Goal: Find specific page/section: Find specific page/section

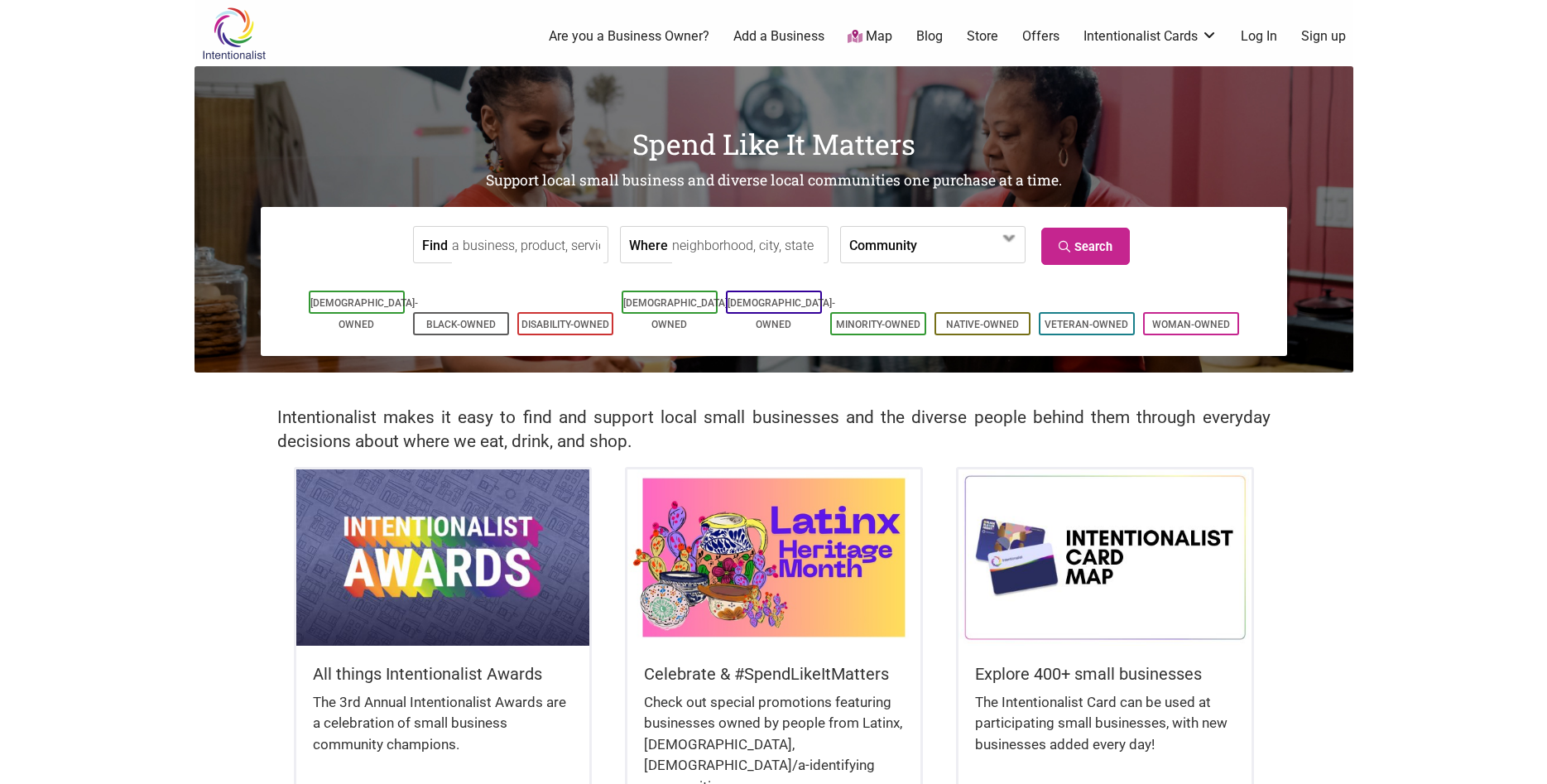
click at [499, 237] on input "Find" at bounding box center [528, 245] width 151 height 37
type input "R"
type input "F"
type input "R"
click at [694, 242] on input "Where" at bounding box center [747, 245] width 151 height 37
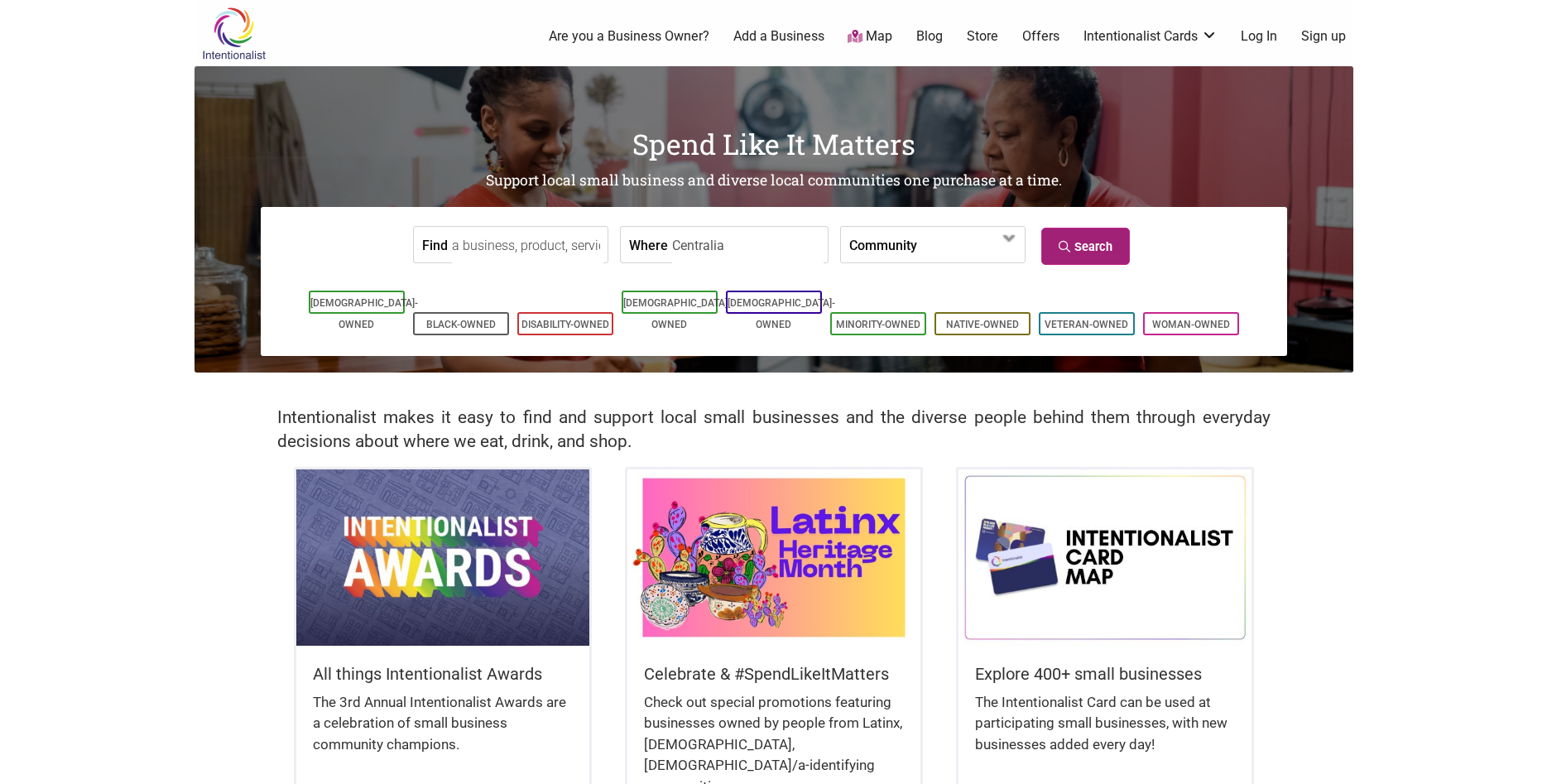
type input "Centralia"
click at [1109, 259] on link "Search" at bounding box center [1084, 246] width 88 height 37
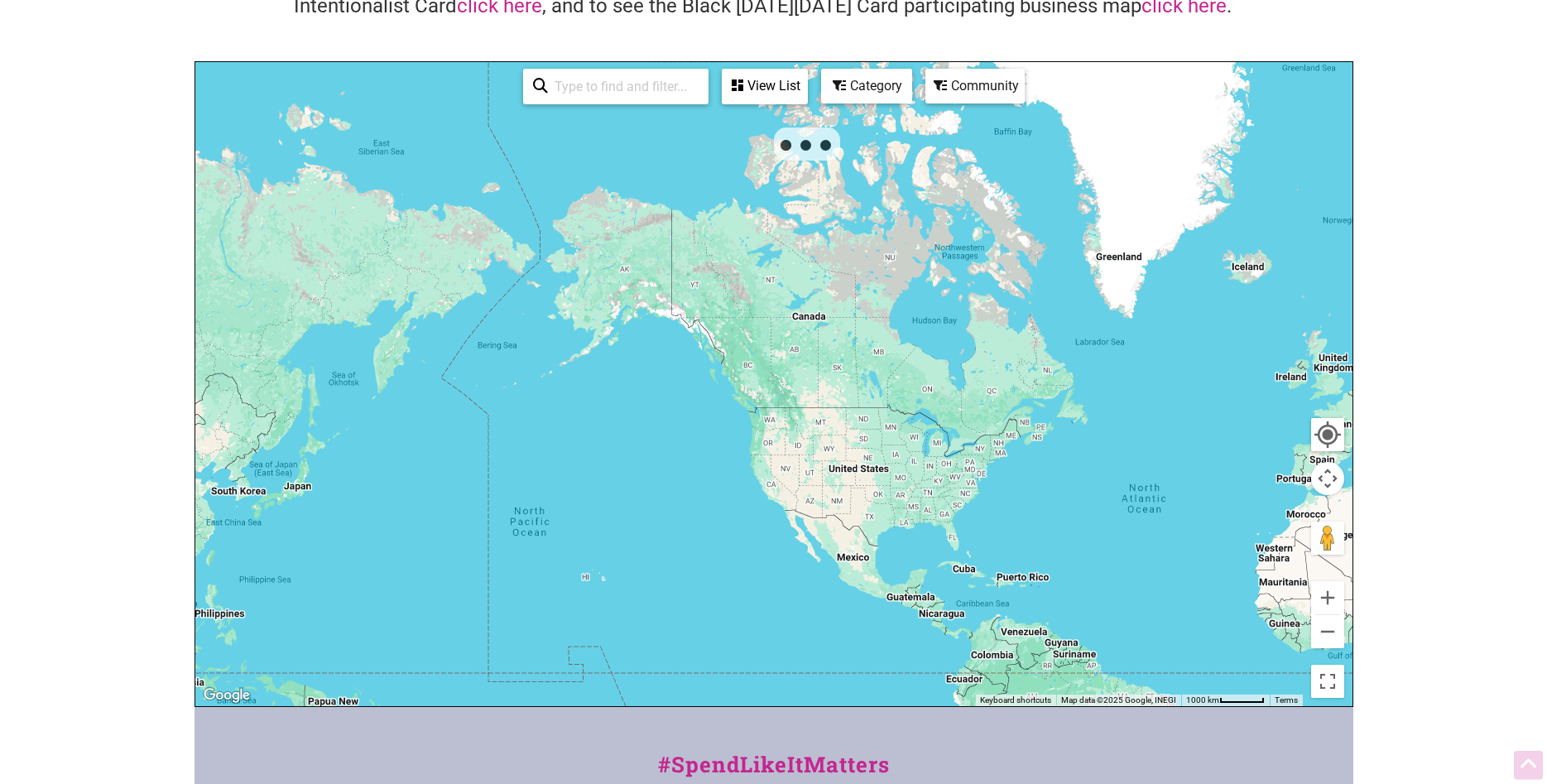
scroll to position [168, 0]
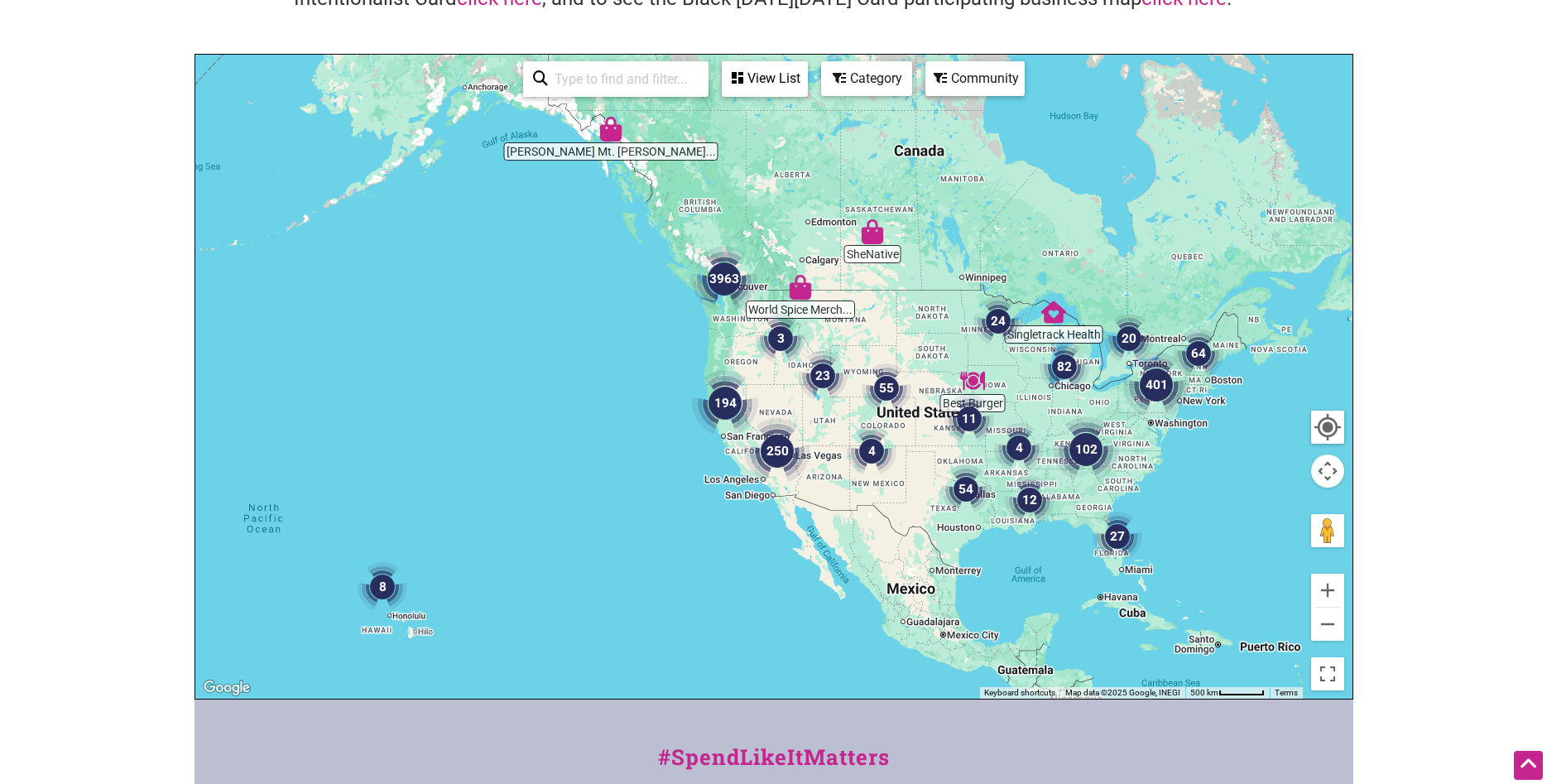
drag, startPoint x: 715, startPoint y: 306, endPoint x: 749, endPoint y: 333, distance: 43.4
click at [749, 333] on div at bounding box center [774, 376] width 1157 height 644
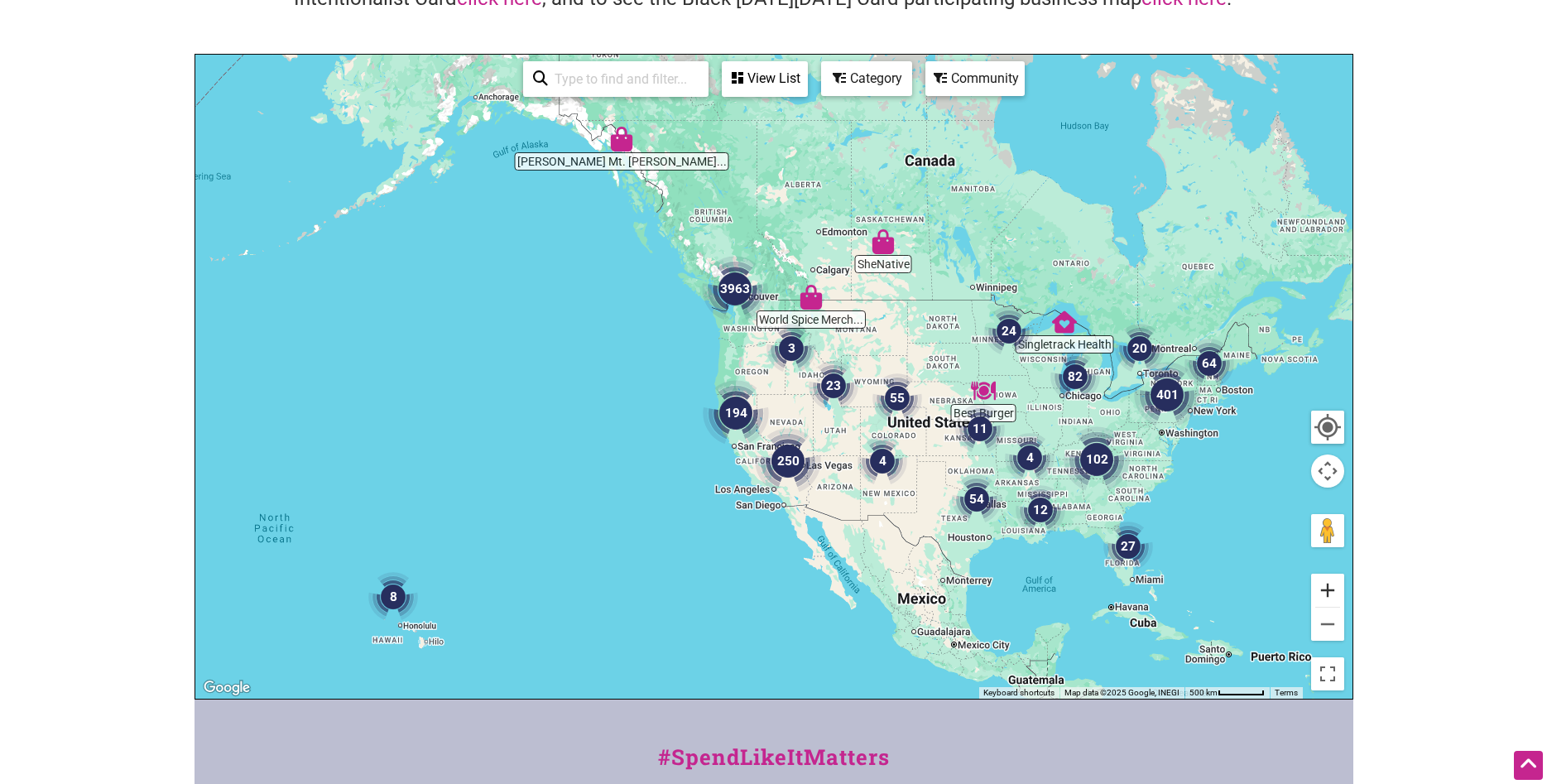
click at [1332, 585] on button "Zoom in" at bounding box center [1327, 589] width 33 height 33
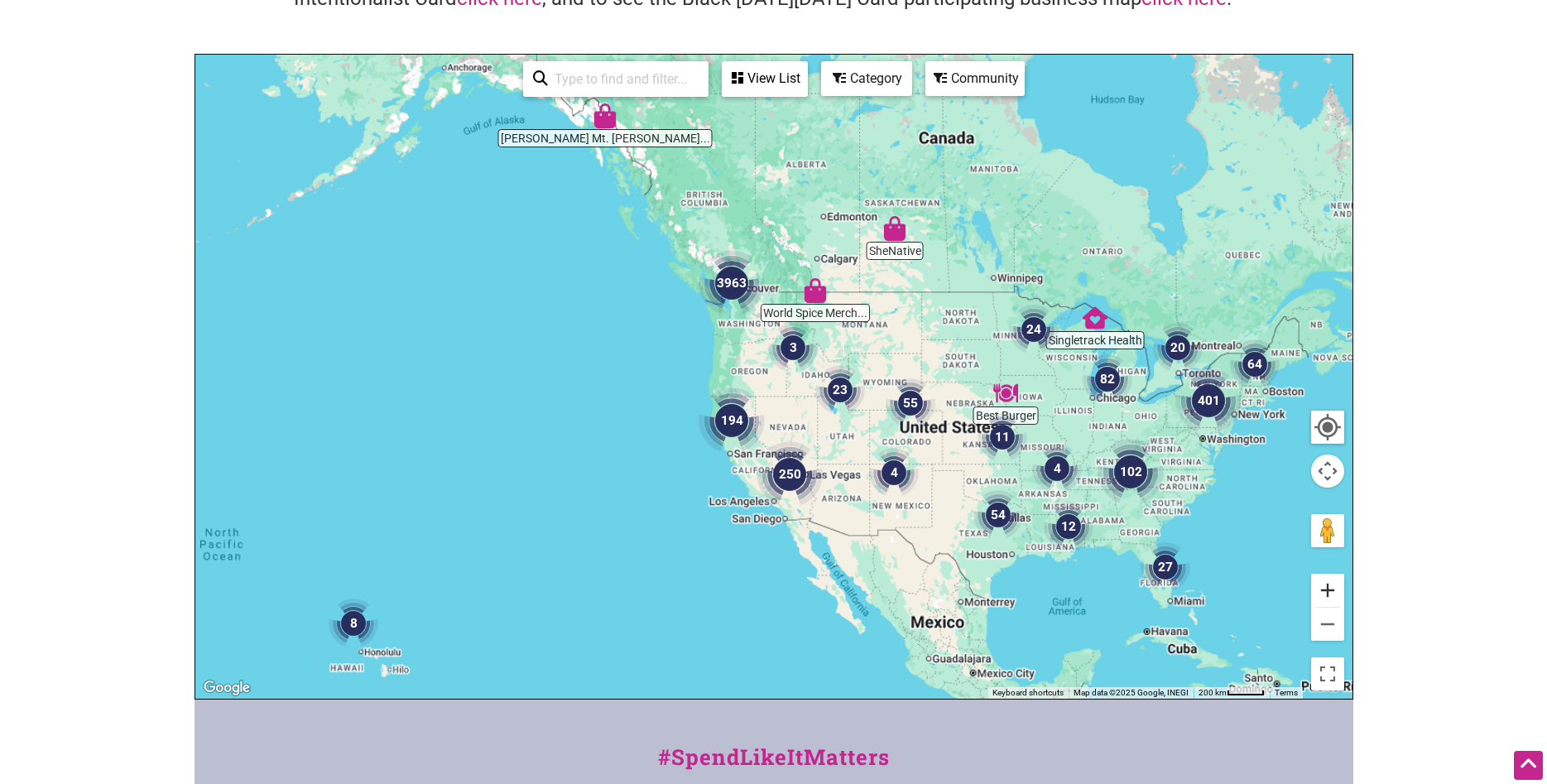
click at [1332, 585] on button "Zoom in" at bounding box center [1327, 589] width 33 height 33
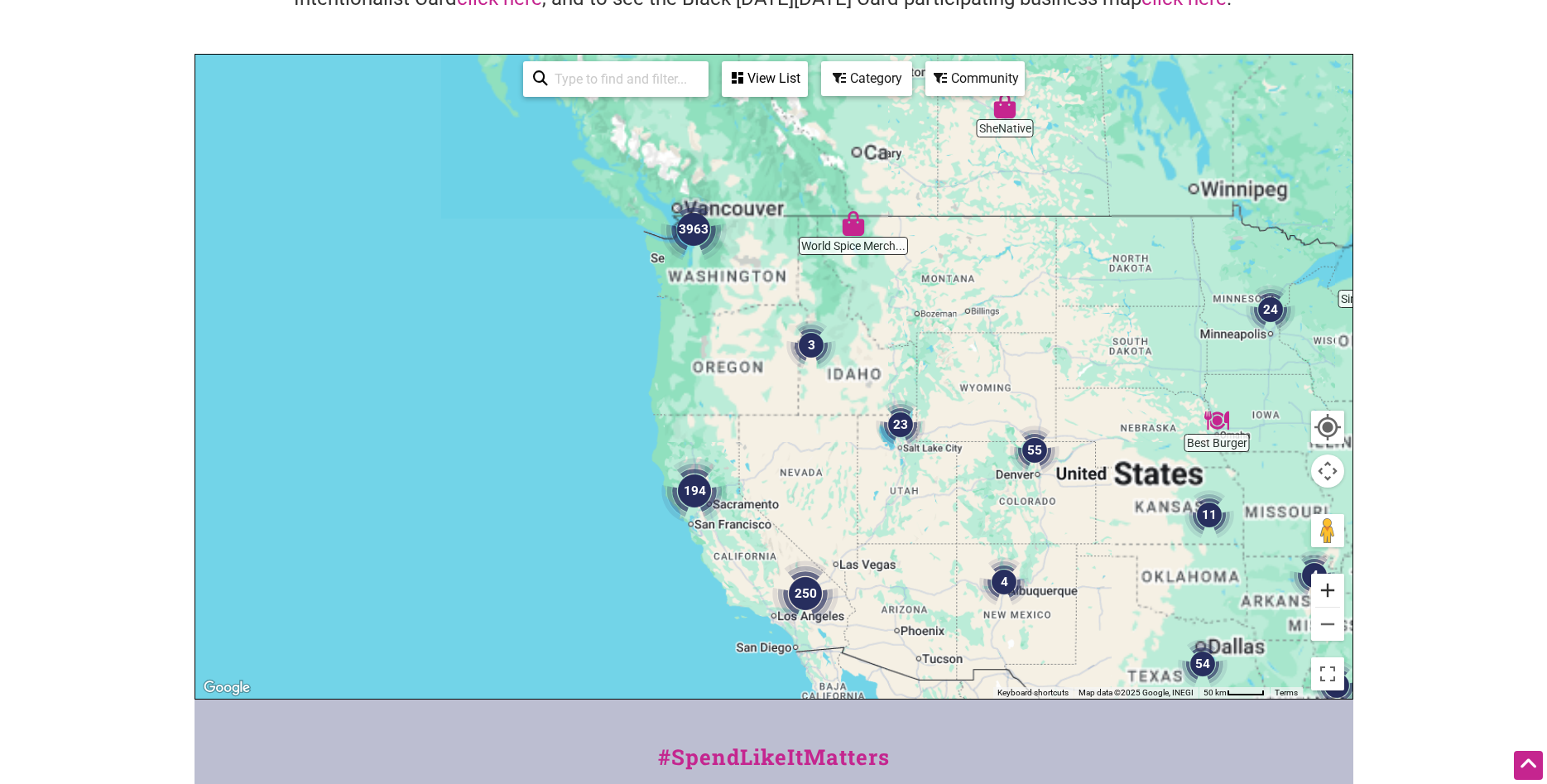
click at [1332, 585] on button "Zoom in" at bounding box center [1327, 589] width 33 height 33
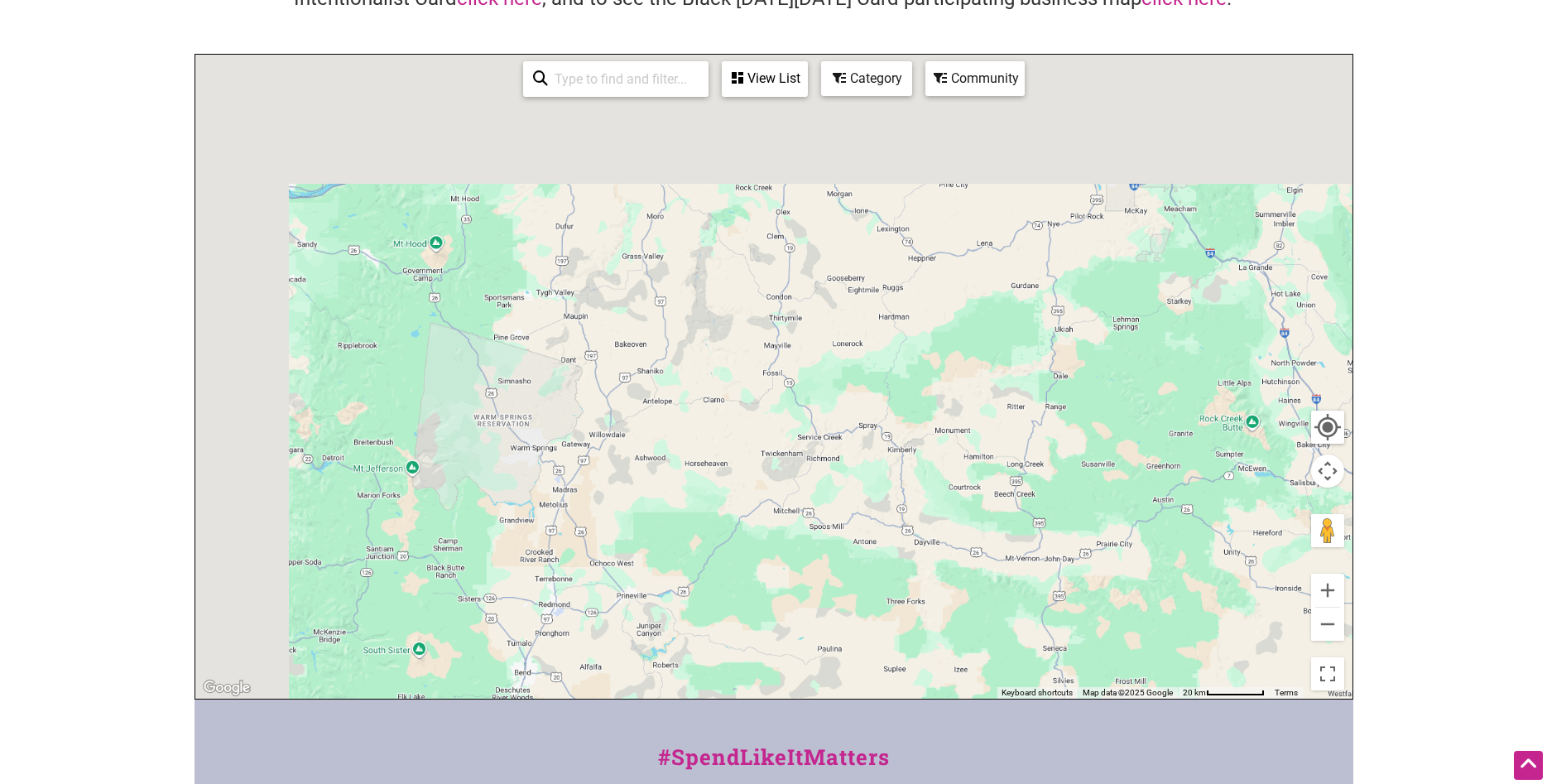
drag, startPoint x: 544, startPoint y: 224, endPoint x: 989, endPoint y: 710, distance: 659.0
click at [995, 698] on div "Best Burger SheNative World Spice Merch... Tripp's Mt. Junea... Singletrack Hea…" at bounding box center [774, 376] width 1157 height 644
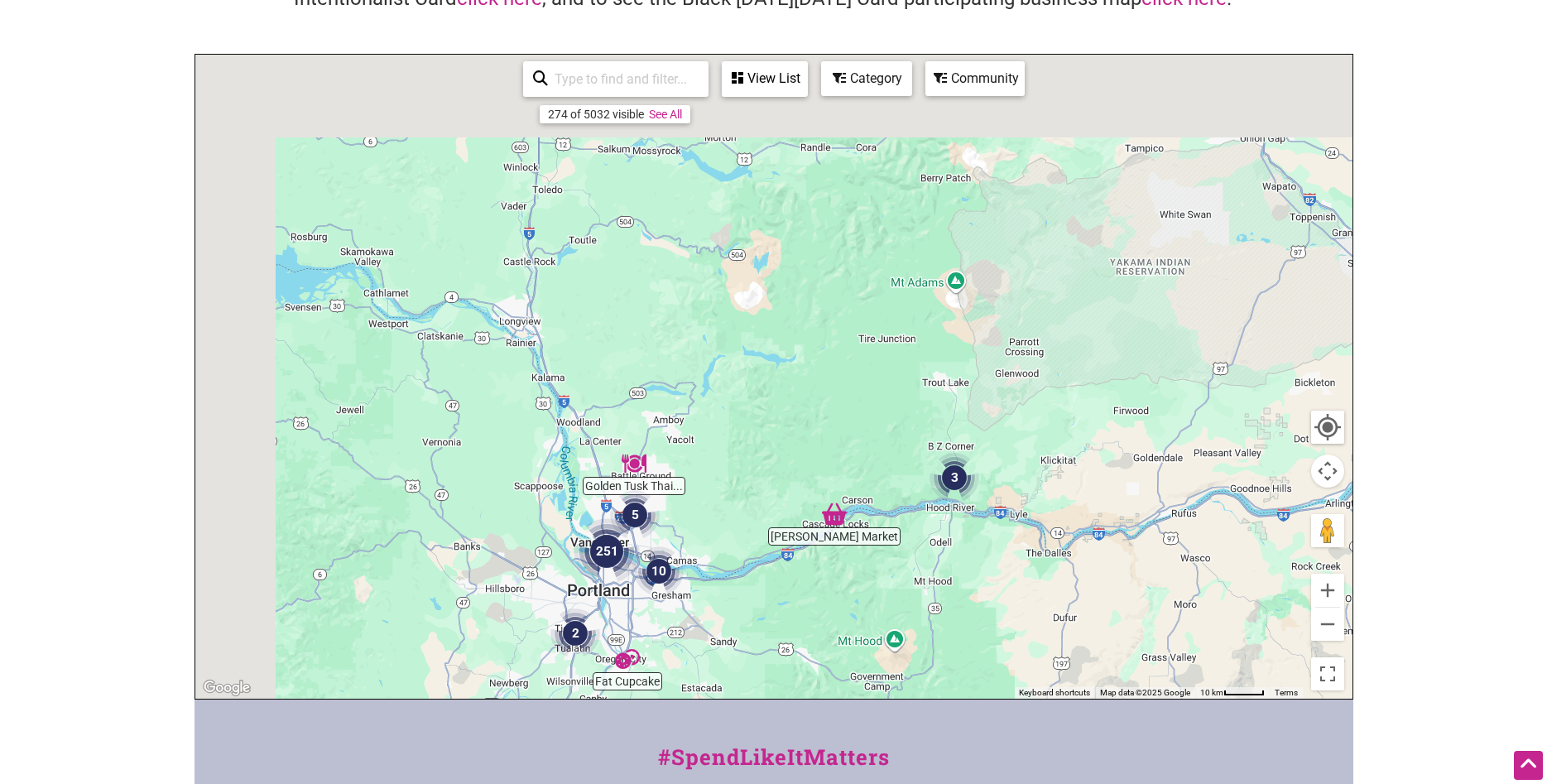
drag, startPoint x: 665, startPoint y: 334, endPoint x: 1034, endPoint y: 587, distance: 447.4
click at [1144, 633] on div at bounding box center [774, 376] width 1157 height 644
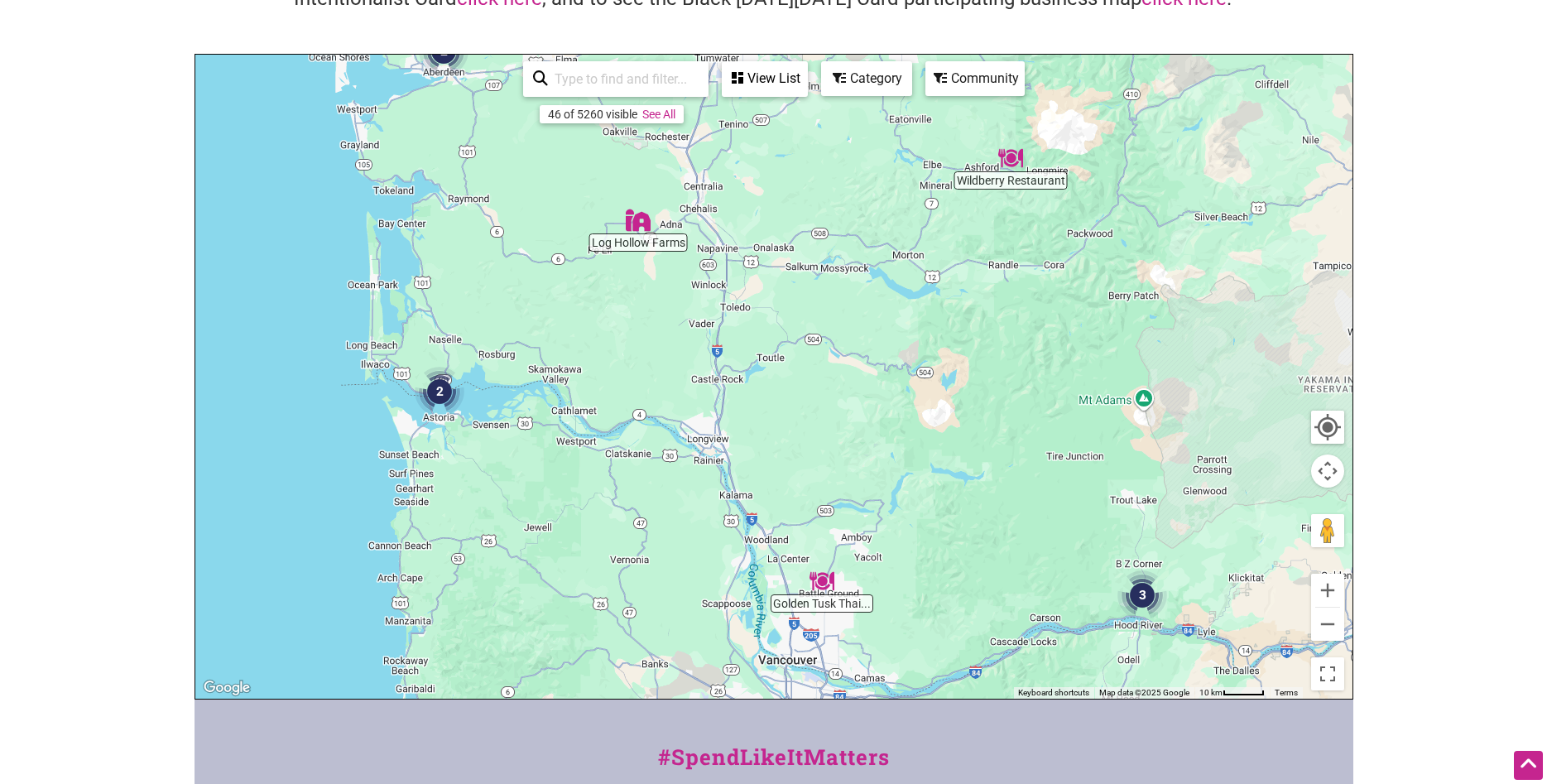
drag, startPoint x: 794, startPoint y: 471, endPoint x: 773, endPoint y: 409, distance: 65.5
click at [773, 409] on div at bounding box center [774, 376] width 1157 height 644
click at [1327, 578] on button "Zoom in" at bounding box center [1327, 589] width 33 height 33
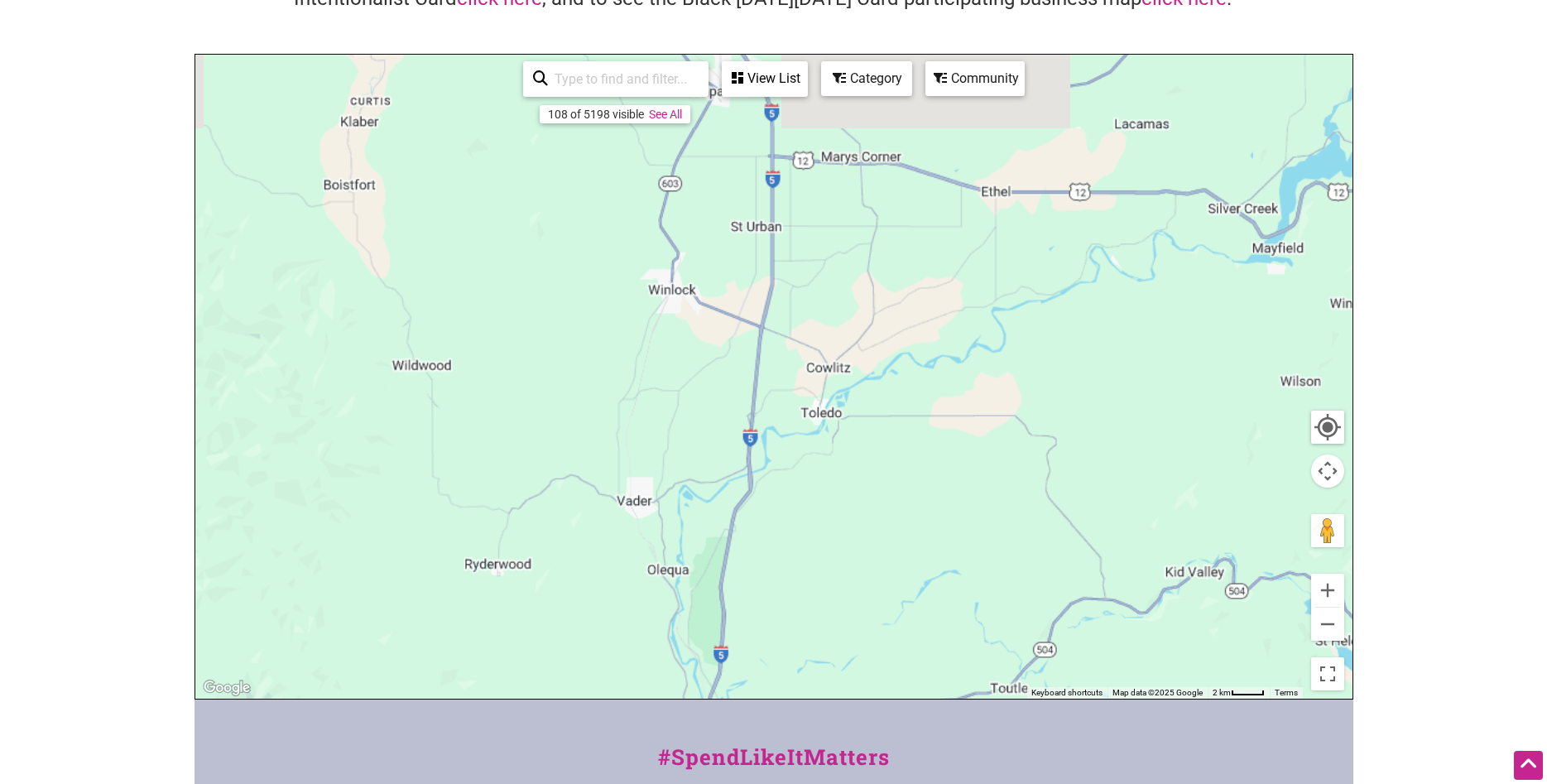
drag, startPoint x: 636, startPoint y: 331, endPoint x: 825, endPoint y: 674, distance: 391.6
click at [825, 674] on div at bounding box center [774, 376] width 1157 height 644
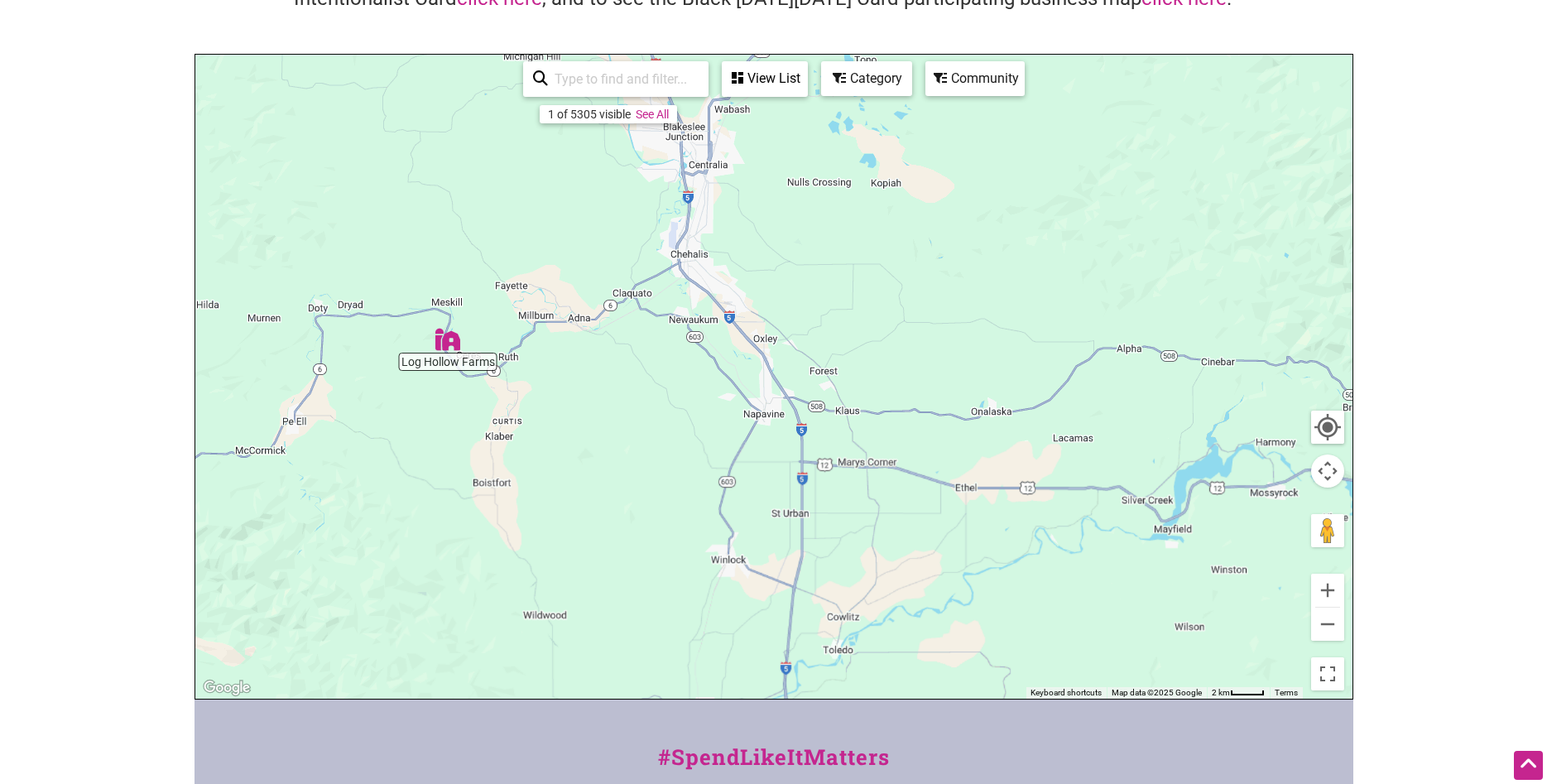
drag, startPoint x: 597, startPoint y: 293, endPoint x: 624, endPoint y: 544, distance: 252.4
click at [624, 544] on div at bounding box center [774, 376] width 1157 height 644
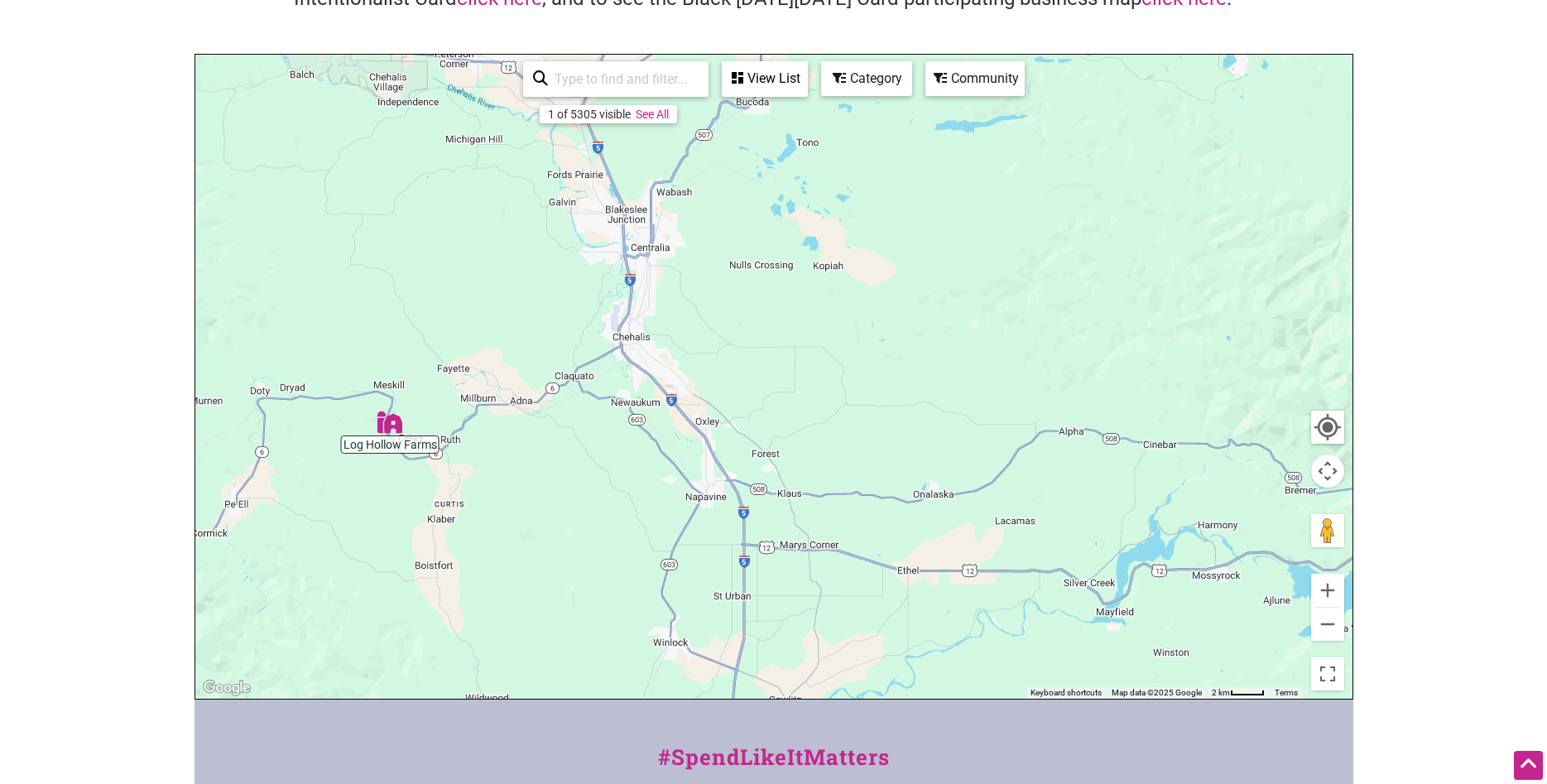
drag, startPoint x: 695, startPoint y: 387, endPoint x: 635, endPoint y: 474, distance: 105.7
click at [636, 473] on div at bounding box center [774, 376] width 1157 height 644
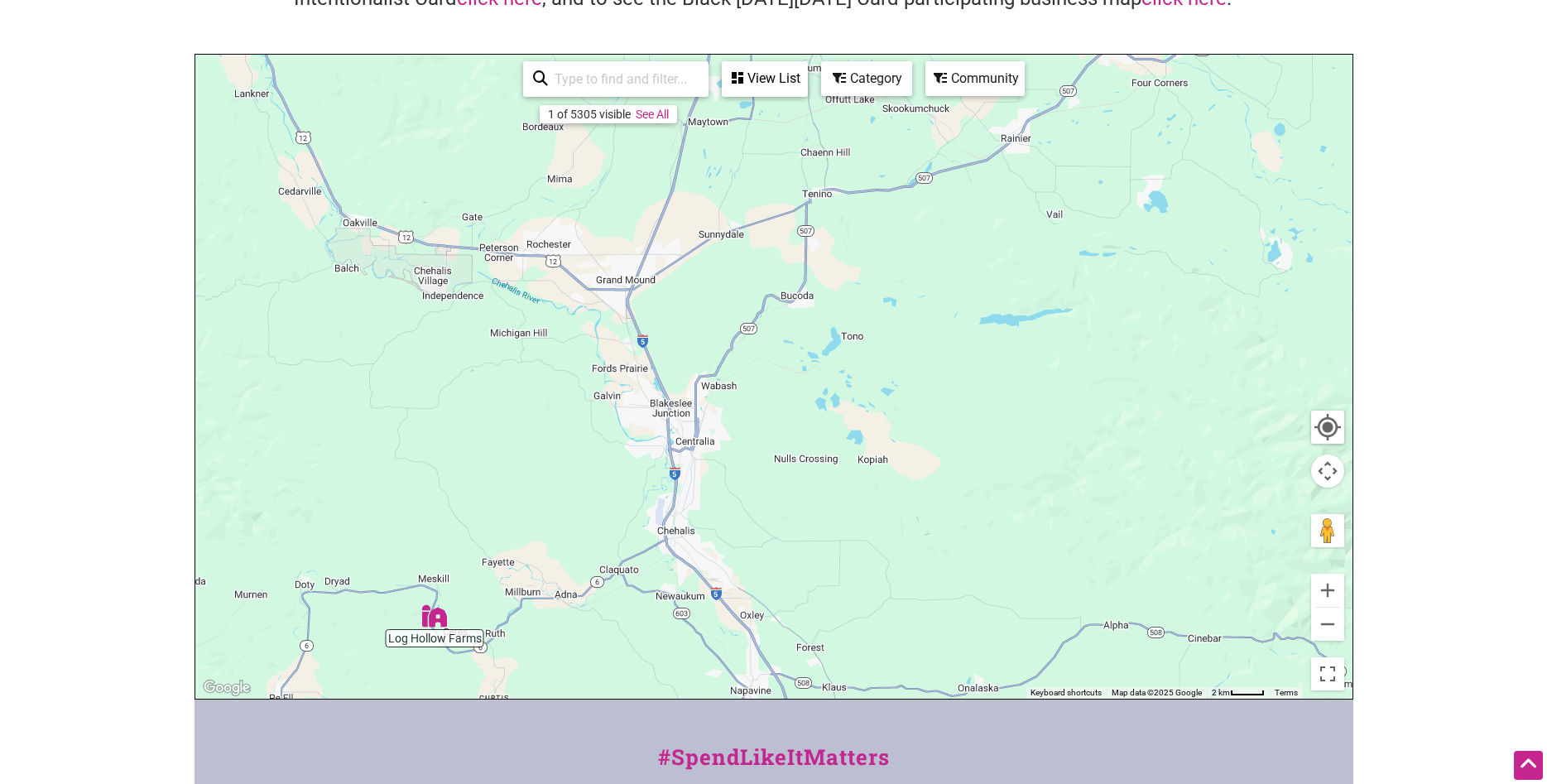
drag, startPoint x: 604, startPoint y: 439, endPoint x: 654, endPoint y: 590, distance: 159.1
click at [654, 590] on div at bounding box center [774, 376] width 1157 height 644
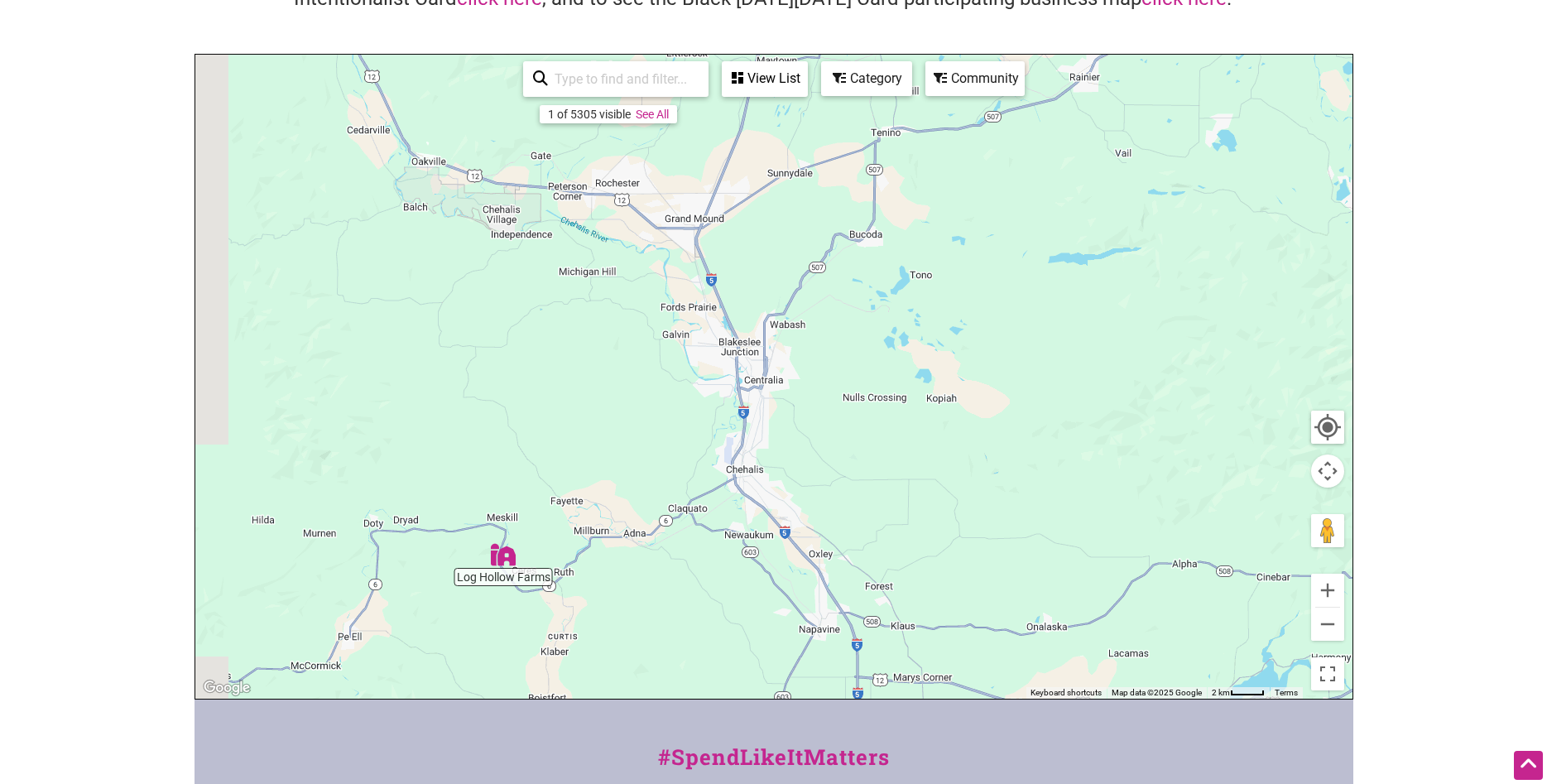
drag, startPoint x: 696, startPoint y: 539, endPoint x: 777, endPoint y: 471, distance: 105.8
click at [777, 471] on div at bounding box center [774, 376] width 1157 height 644
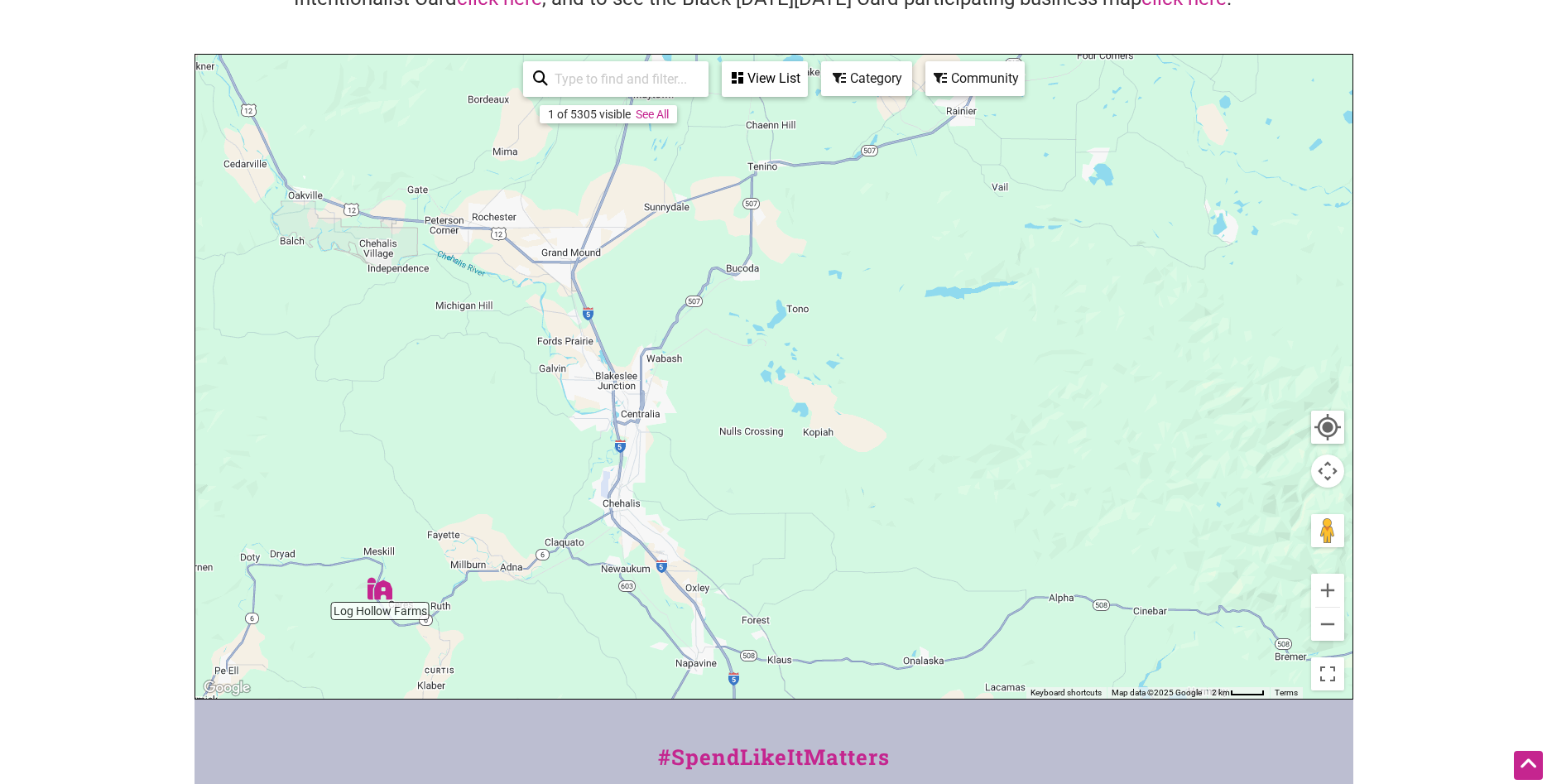
drag, startPoint x: 736, startPoint y: 490, endPoint x: 578, endPoint y: 528, distance: 162.5
click at [578, 528] on div at bounding box center [774, 376] width 1157 height 644
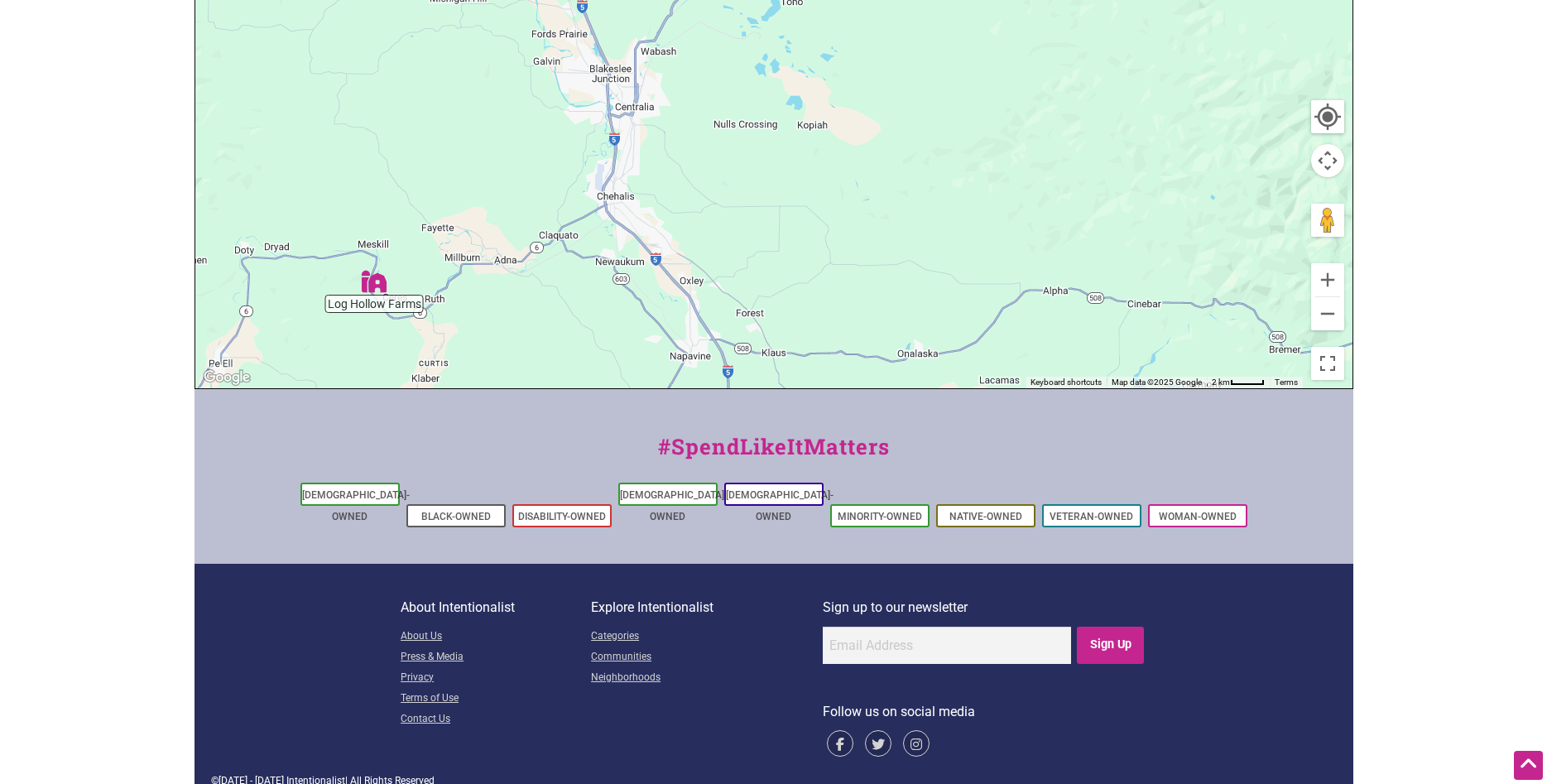
scroll to position [226, 0]
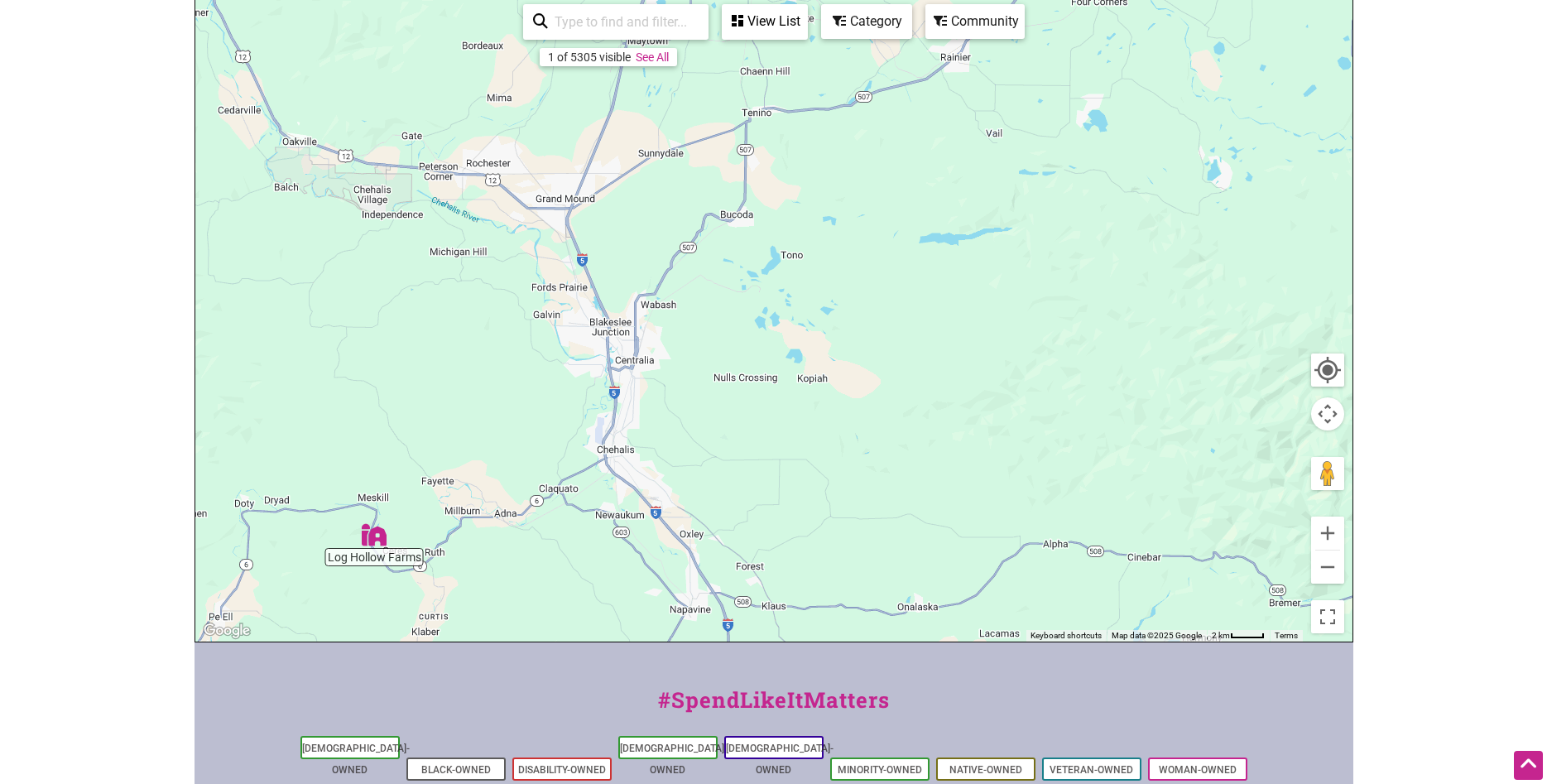
click at [369, 534] on img "Log Hollow Farms" at bounding box center [375, 534] width 25 height 25
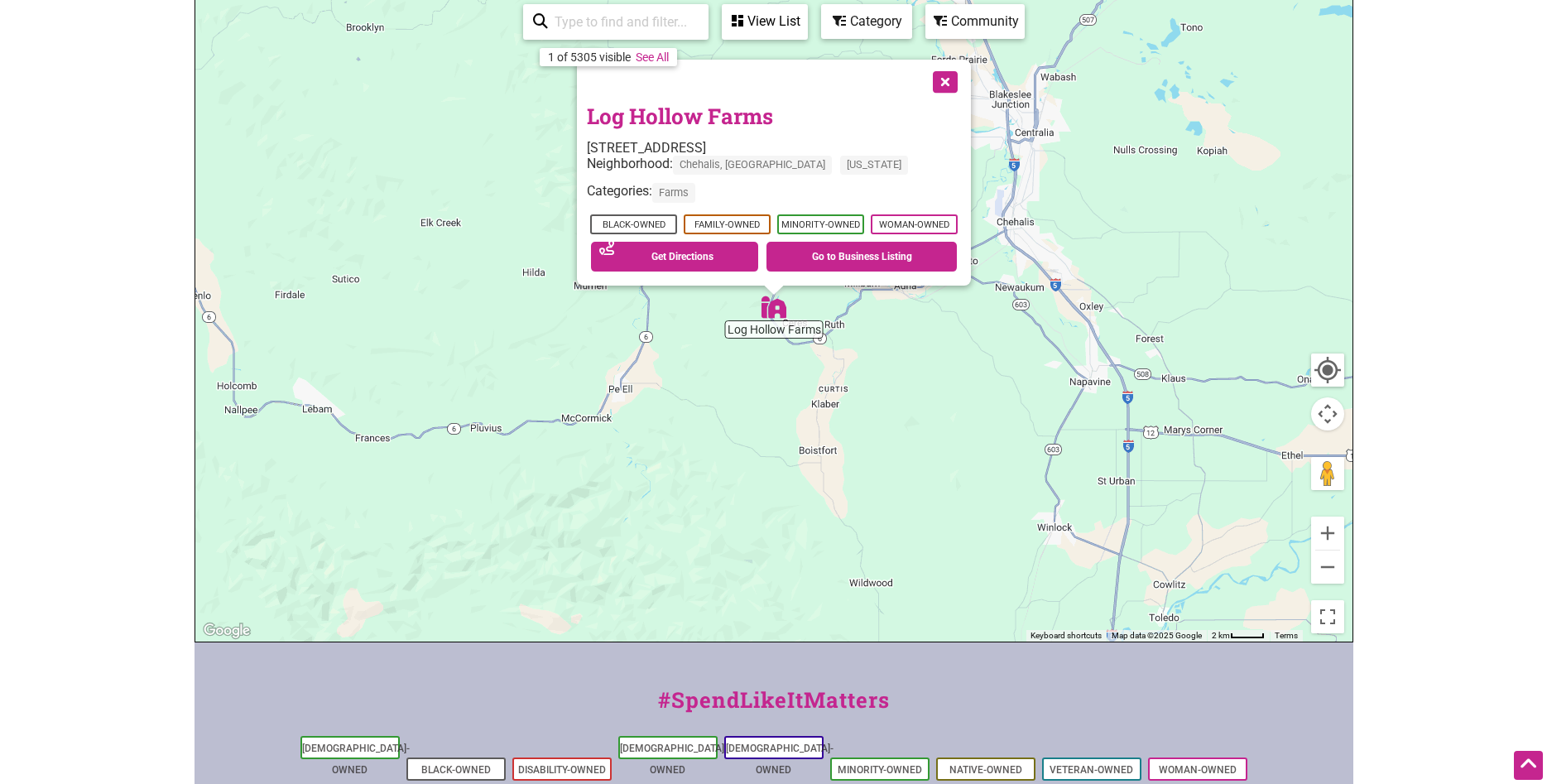
click at [957, 75] on button "Close" at bounding box center [943, 80] width 42 height 42
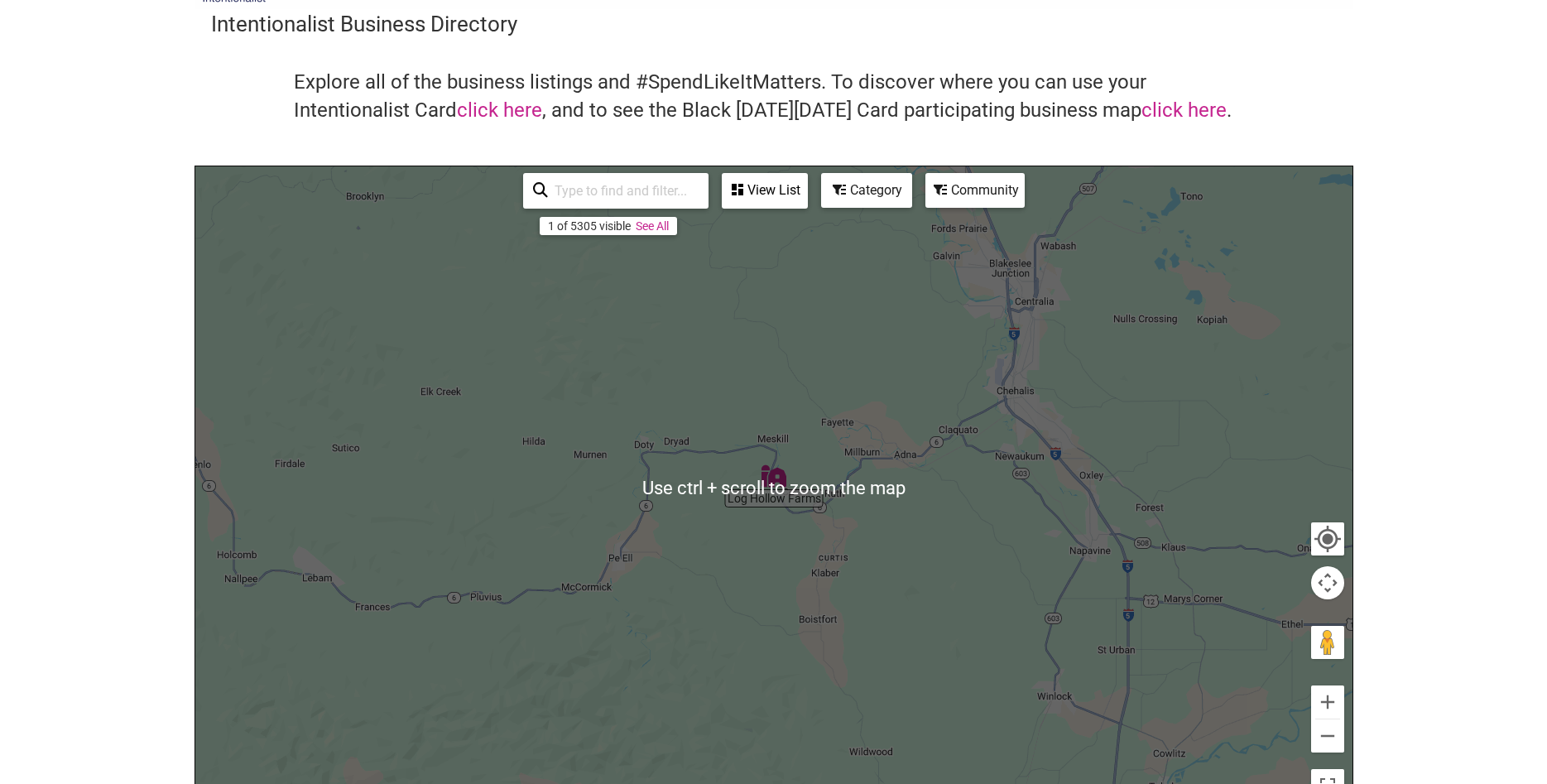
scroll to position [0, 0]
